Goal: Navigation & Orientation: Find specific page/section

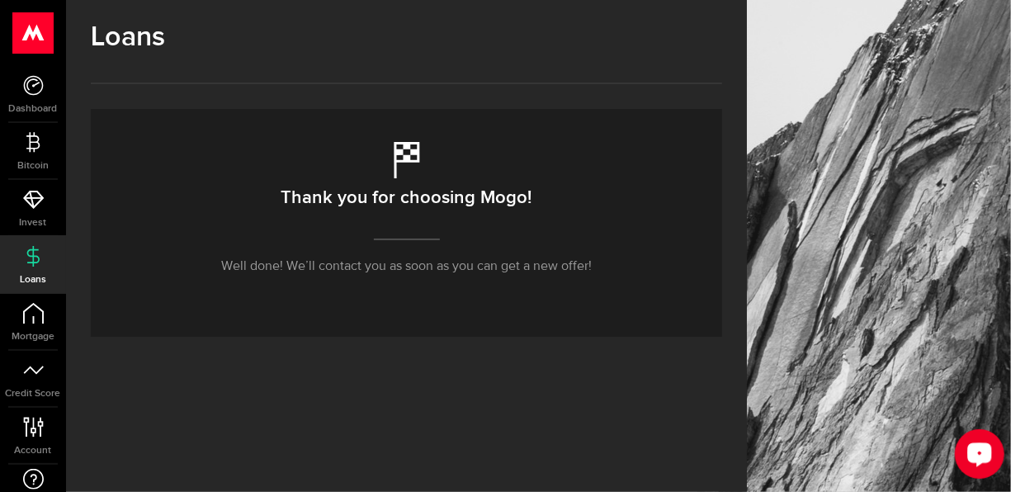
click at [976, 450] on icon "Open LiveChat chat widget" at bounding box center [979, 452] width 16 height 11
click at [45, 386] on link "Credit Score" at bounding box center [33, 379] width 66 height 56
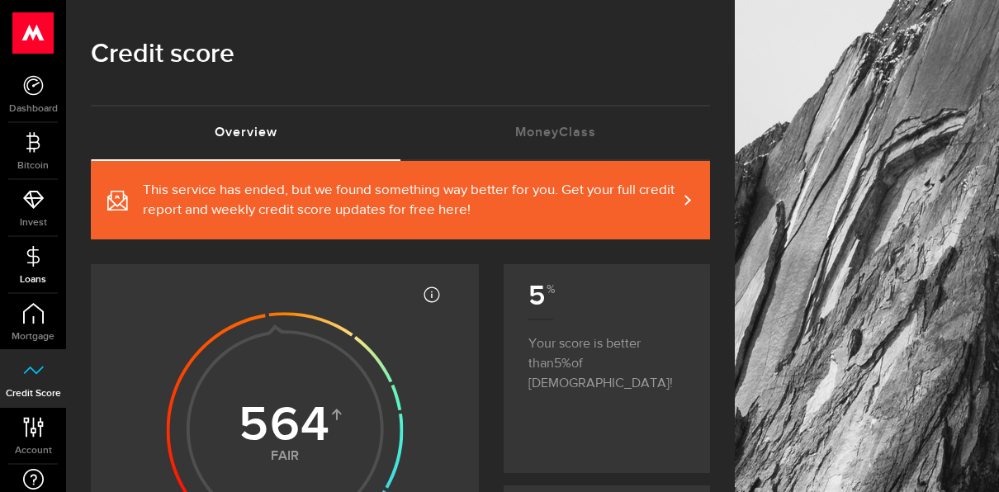
click at [28, 266] on icon at bounding box center [33, 256] width 21 height 21
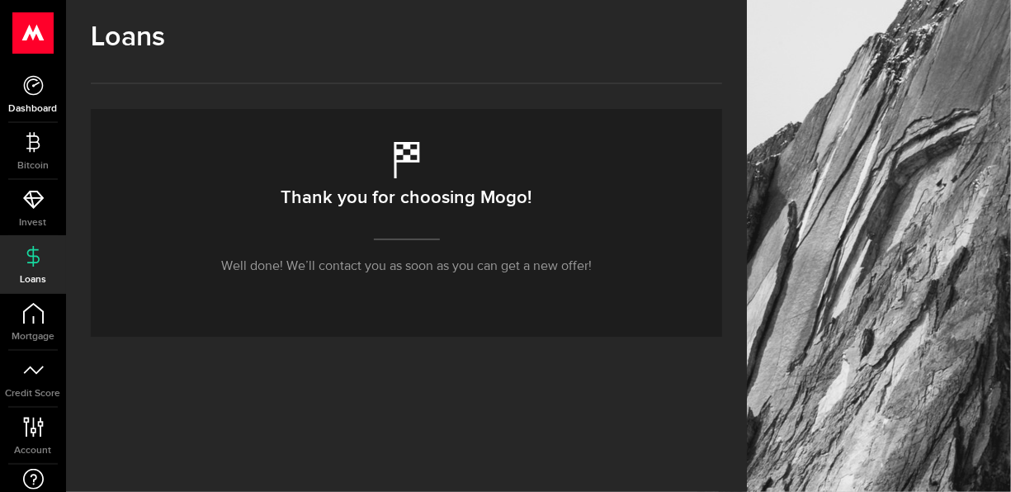
click at [54, 87] on link "Dashboard" at bounding box center [33, 94] width 66 height 56
